Goal: Check status

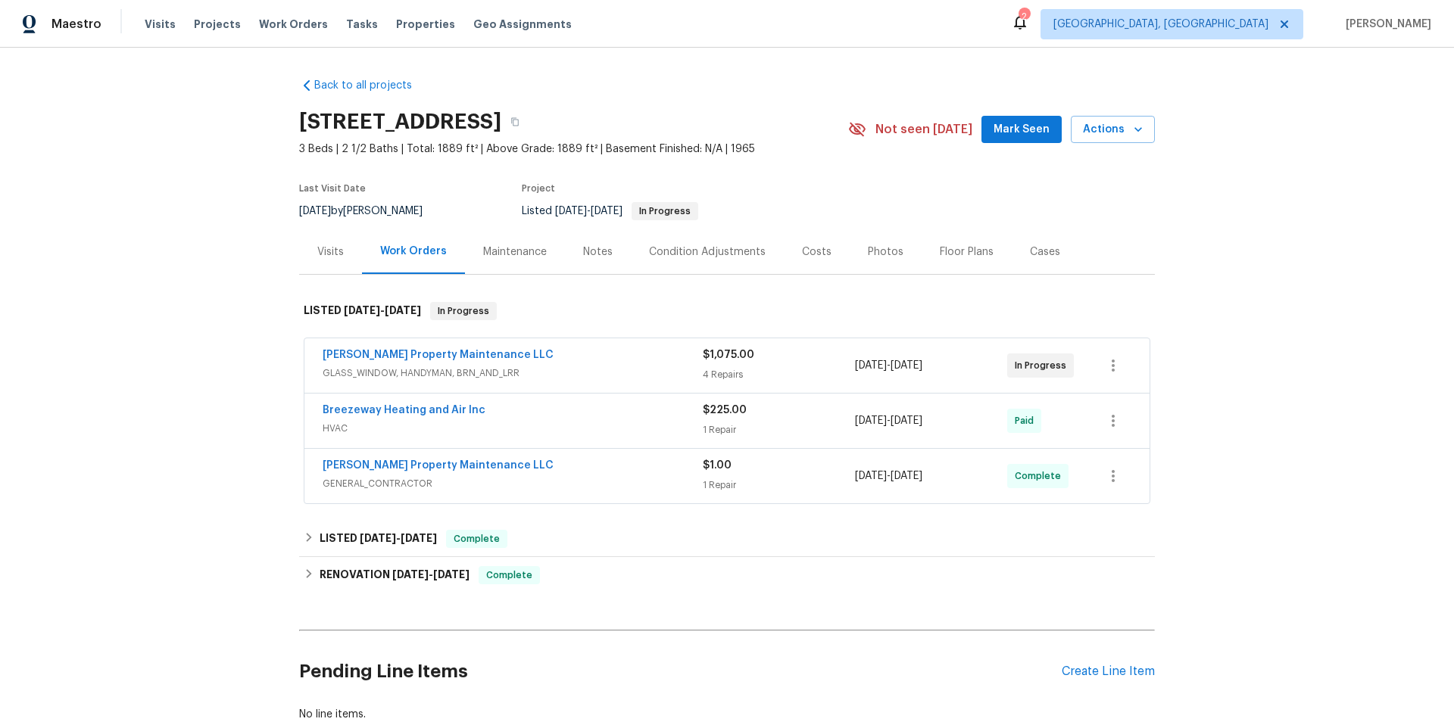
click at [649, 366] on span "GLASS_WINDOW, HANDYMAN, BRN_AND_LRR" at bounding box center [513, 373] width 380 height 15
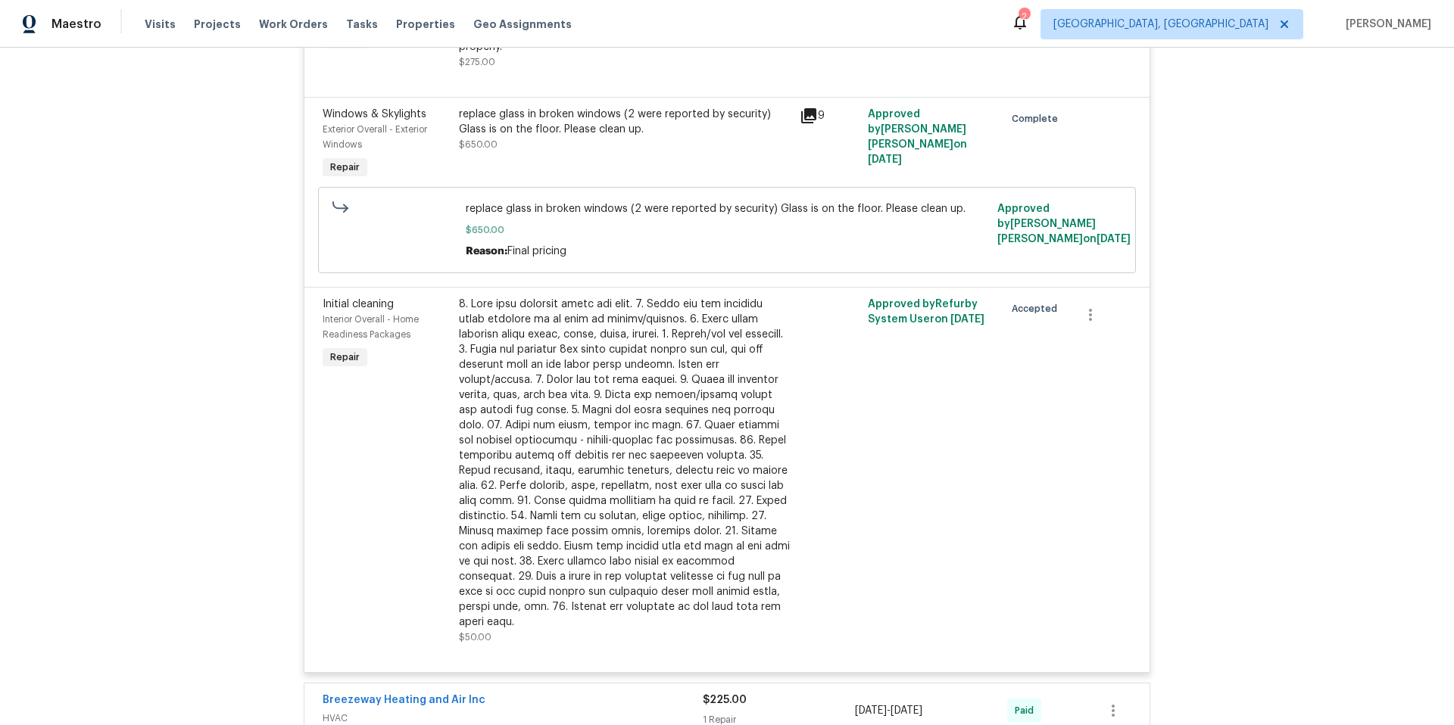
scroll to position [973, 0]
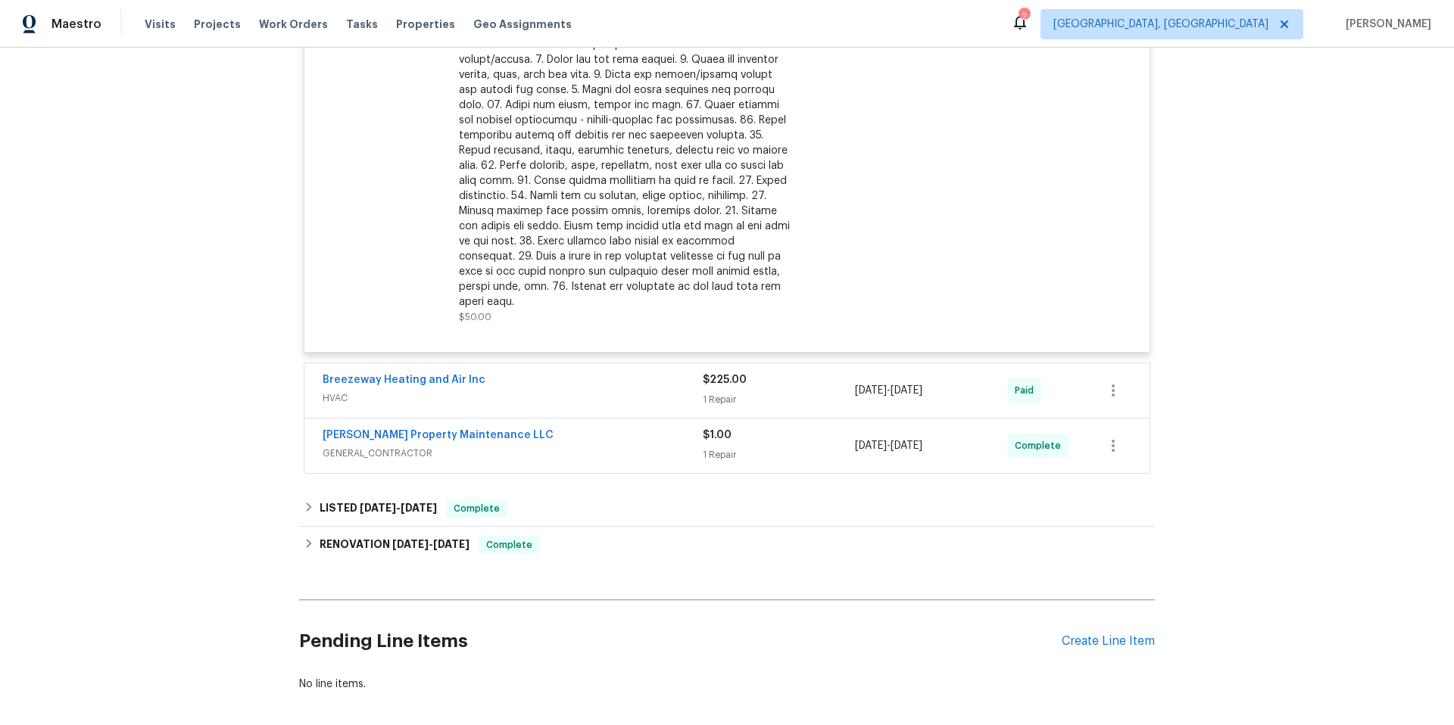
click at [525, 391] on span "HVAC" at bounding box center [513, 398] width 380 height 15
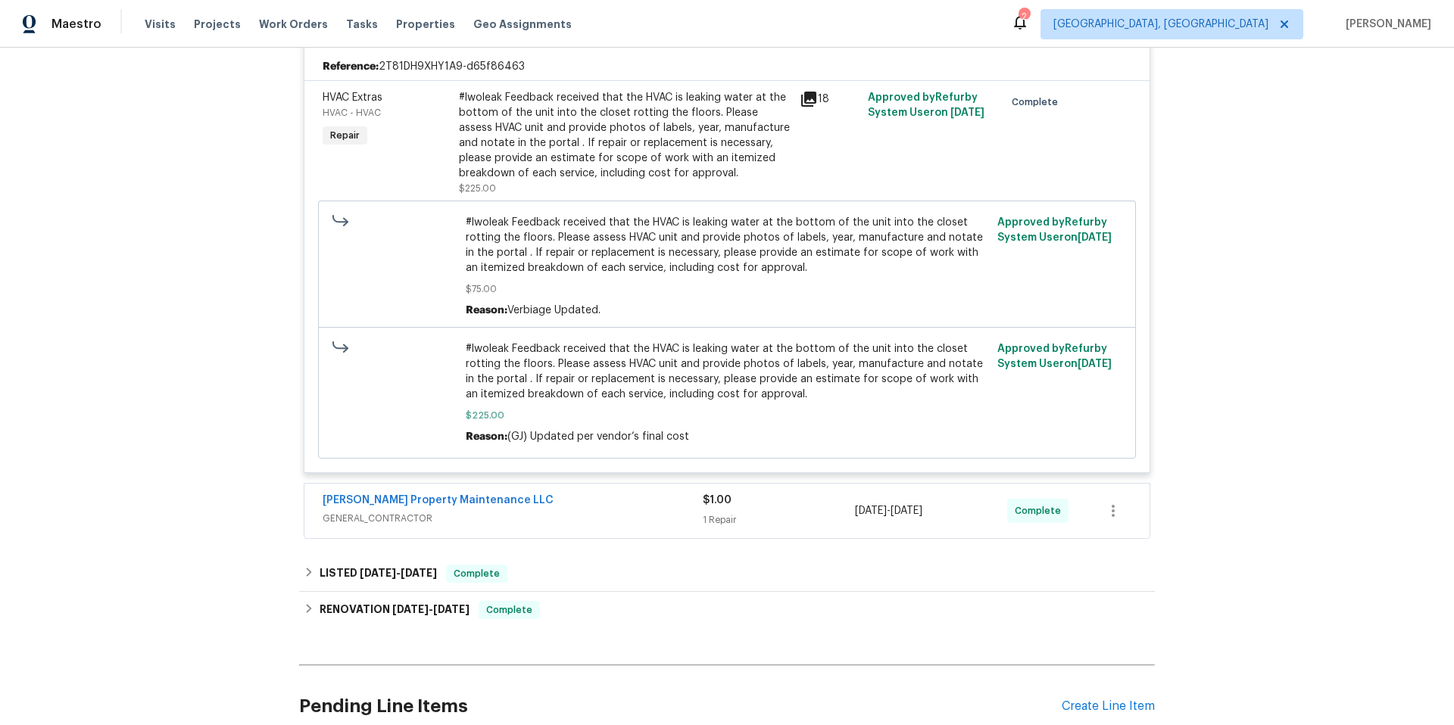
scroll to position [1385, 0]
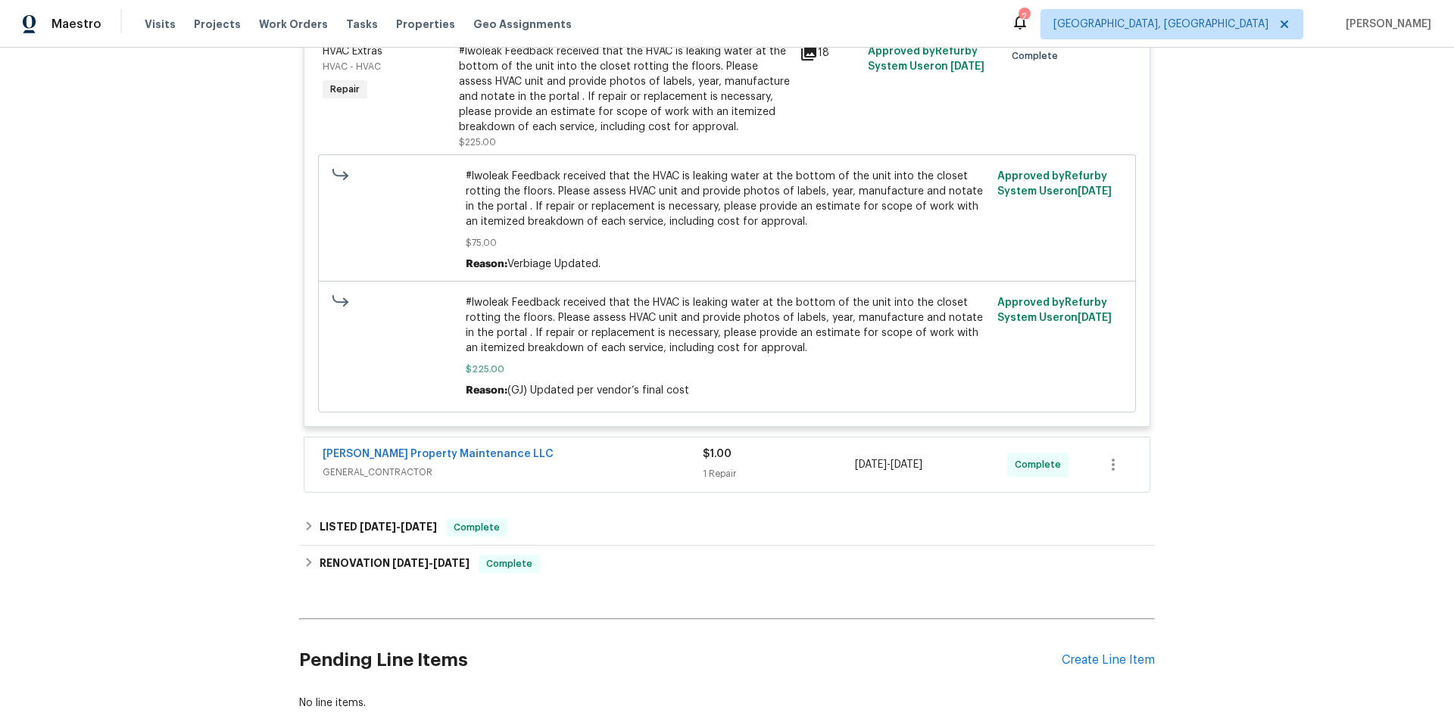
click at [598, 465] on span "GENERAL_CONTRACTOR" at bounding box center [513, 472] width 380 height 15
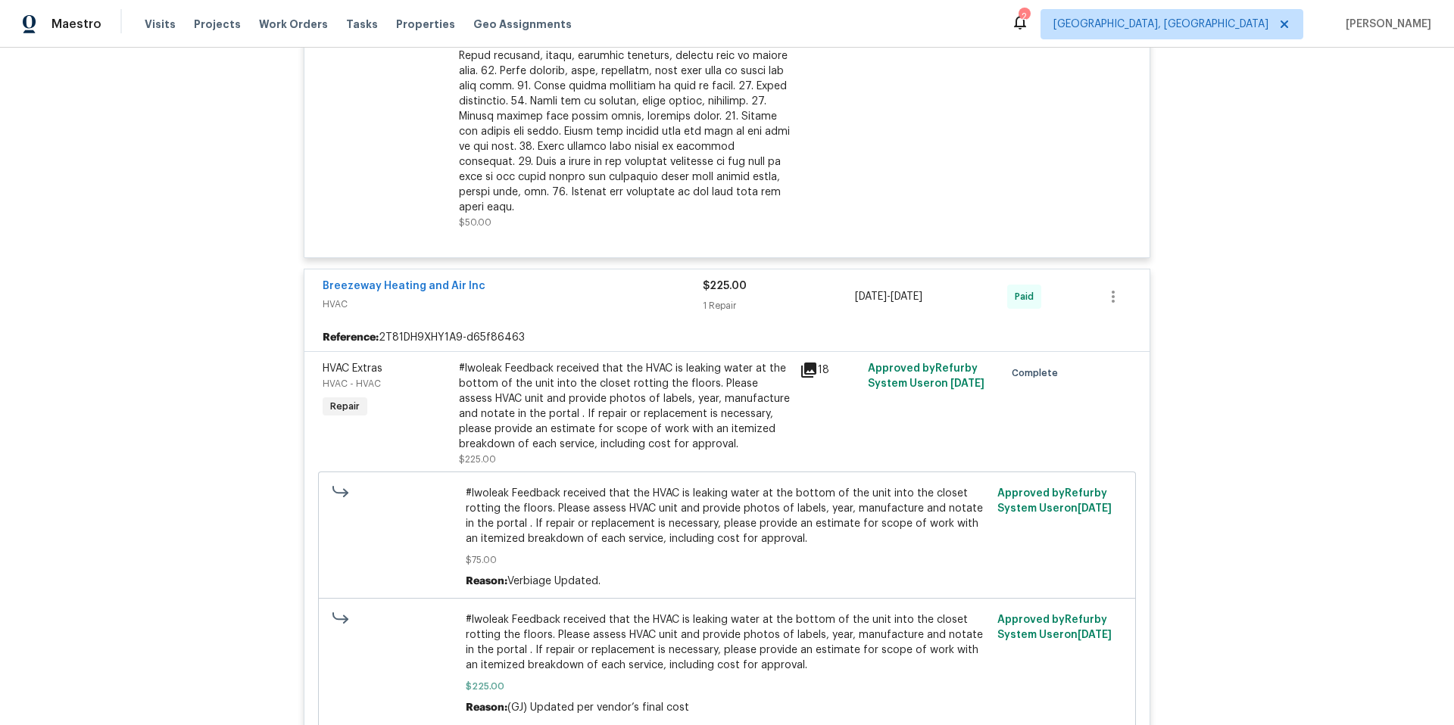
scroll to position [1171, 0]
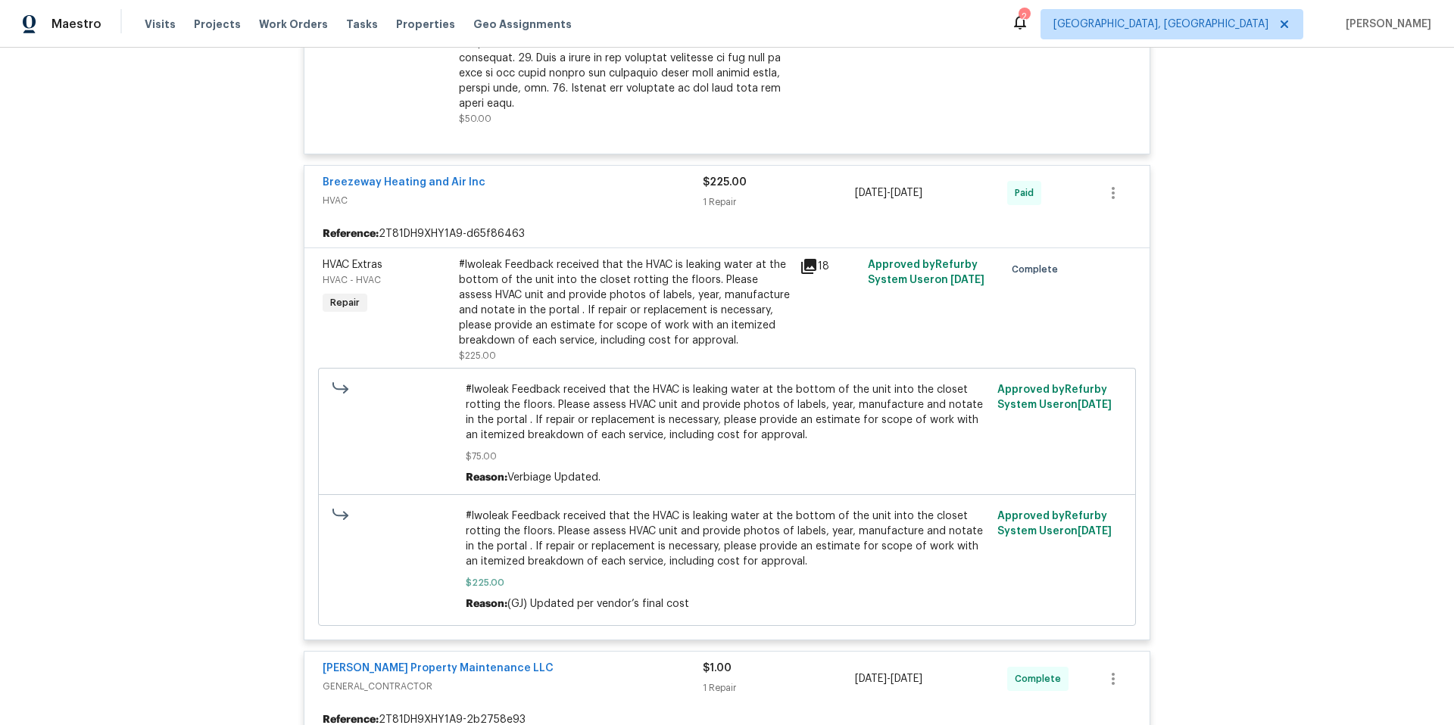
click at [803, 259] on icon at bounding box center [808, 266] width 15 height 15
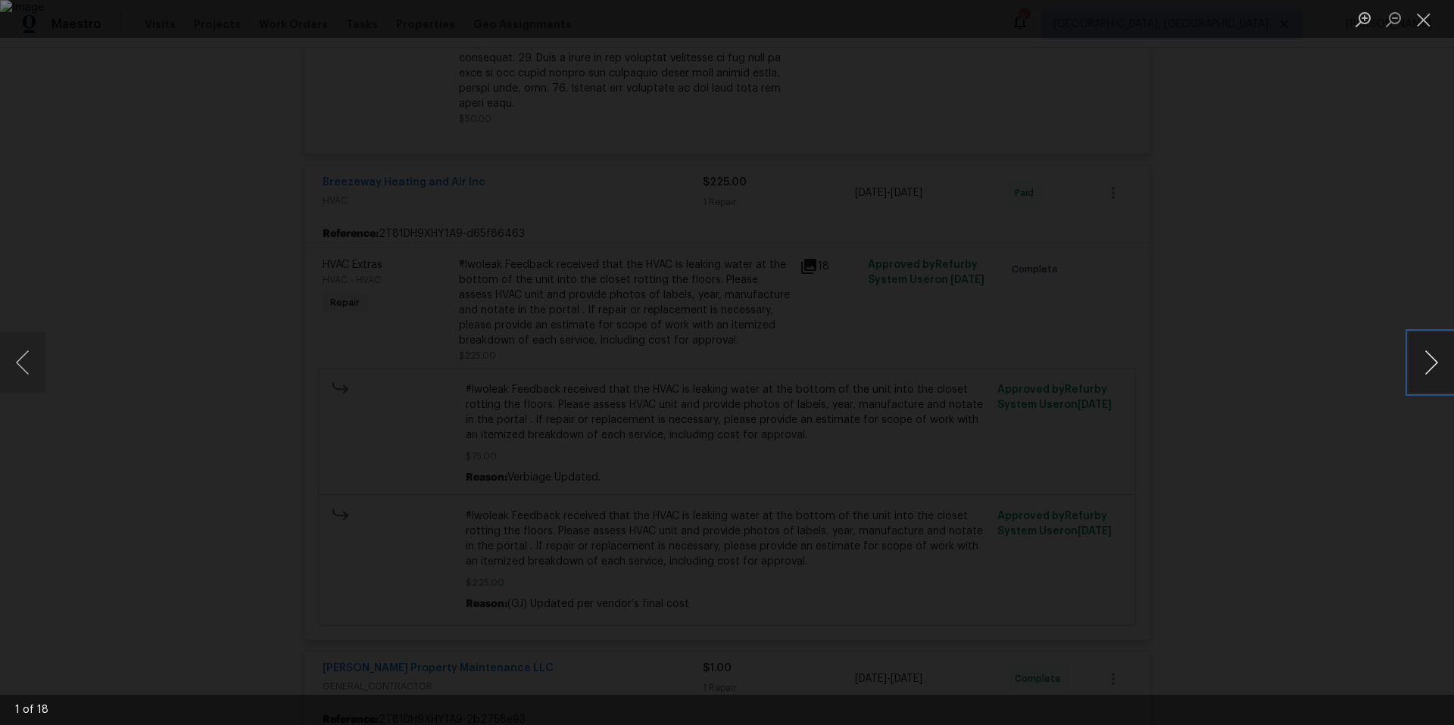
click at [1435, 366] on button "Next image" at bounding box center [1430, 362] width 45 height 61
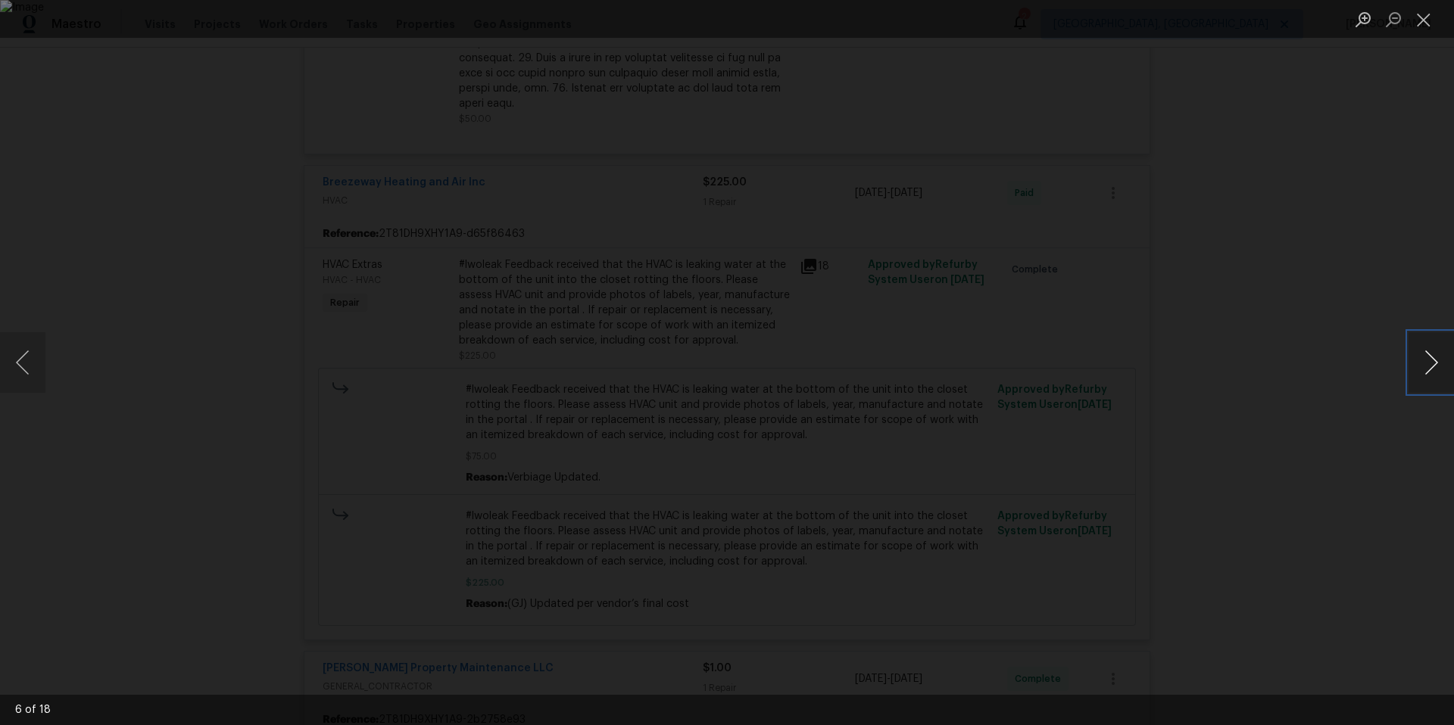
click at [1435, 366] on button "Next image" at bounding box center [1430, 362] width 45 height 61
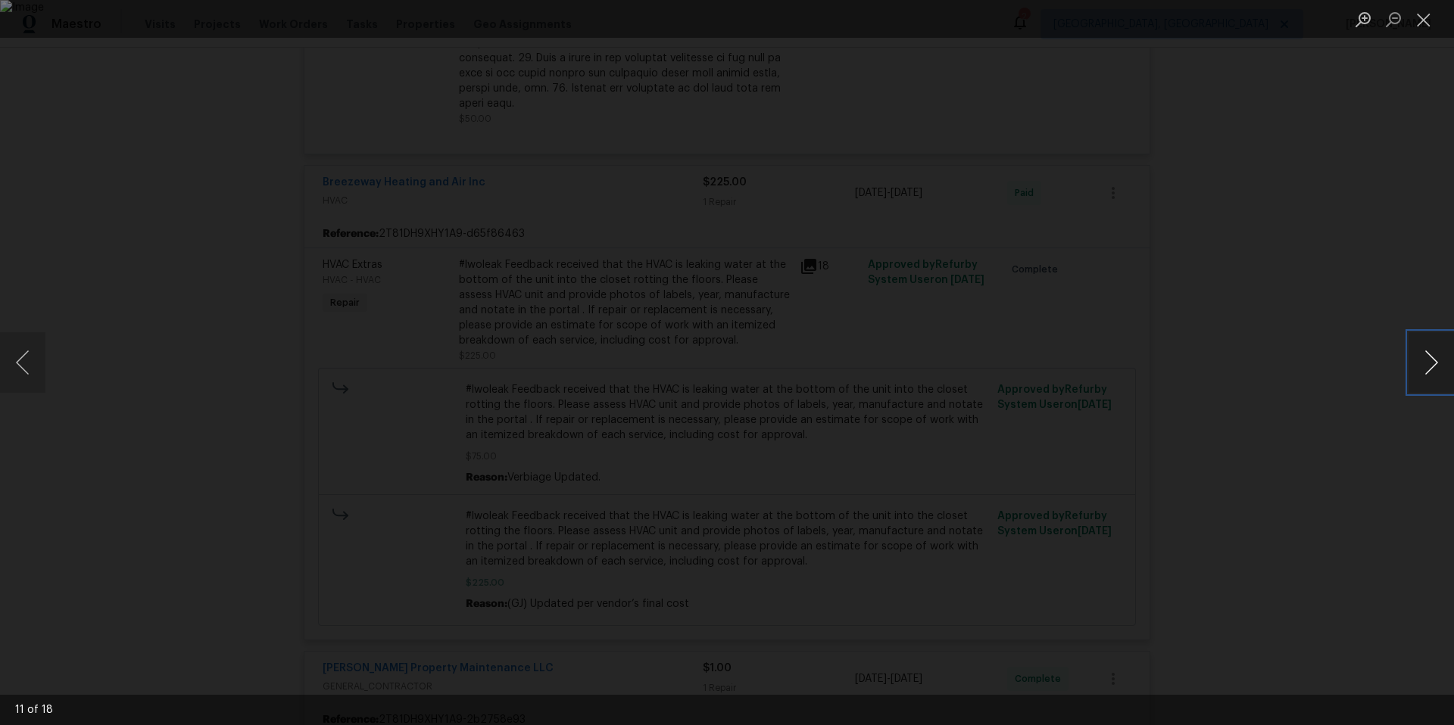
click at [1435, 366] on button "Next image" at bounding box center [1430, 362] width 45 height 61
click at [1287, 303] on div "Lightbox" at bounding box center [727, 362] width 1454 height 725
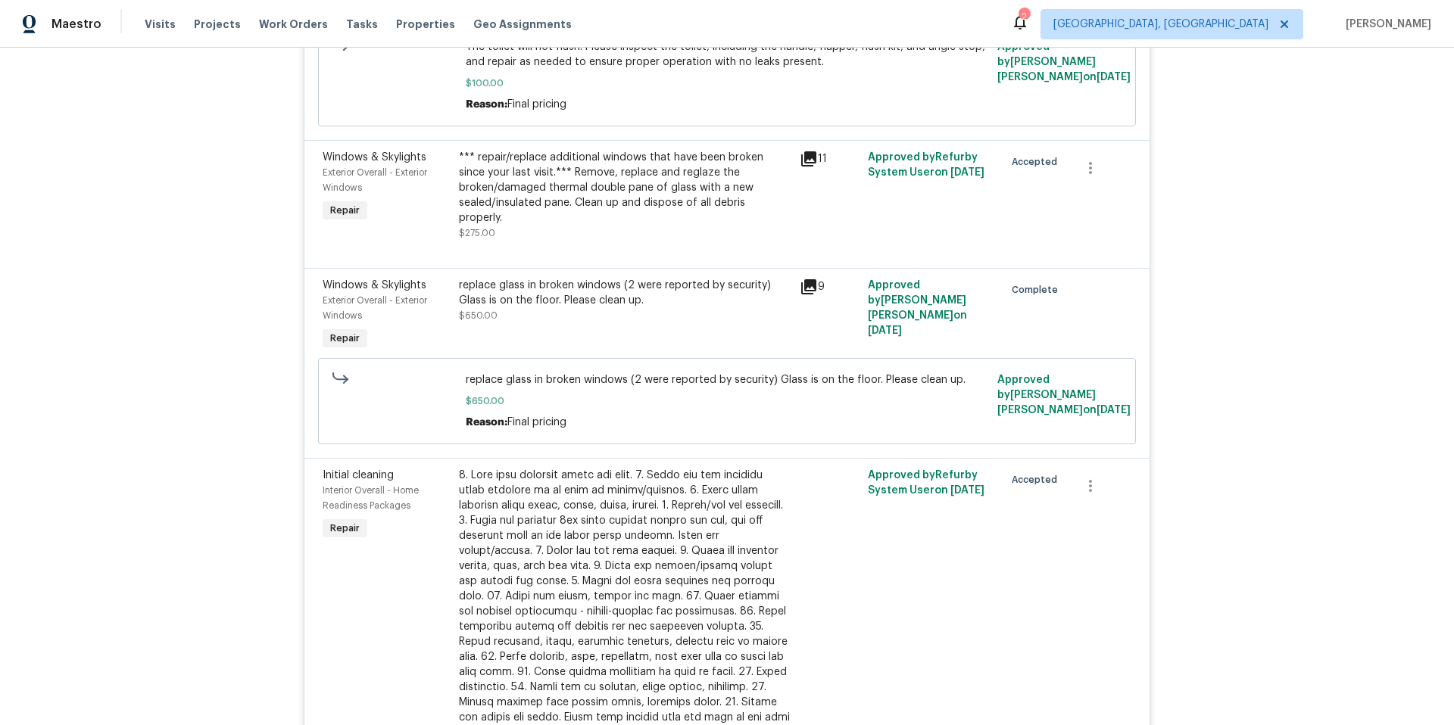
scroll to position [0, 0]
